Goal: Find specific page/section: Find specific page/section

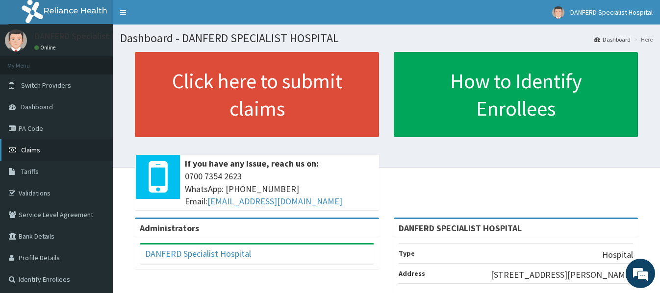
click at [30, 152] on span "Claims" at bounding box center [30, 150] width 19 height 9
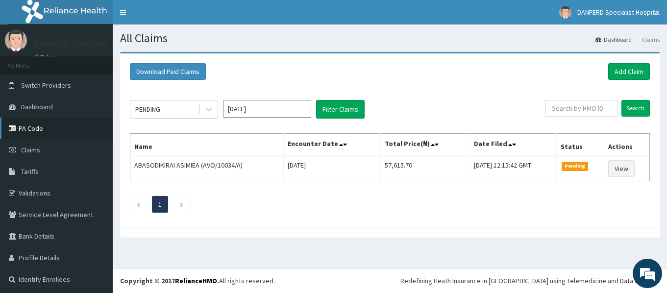
click at [27, 130] on link "PA Code" at bounding box center [56, 129] width 113 height 22
